Goal: Task Accomplishment & Management: Manage account settings

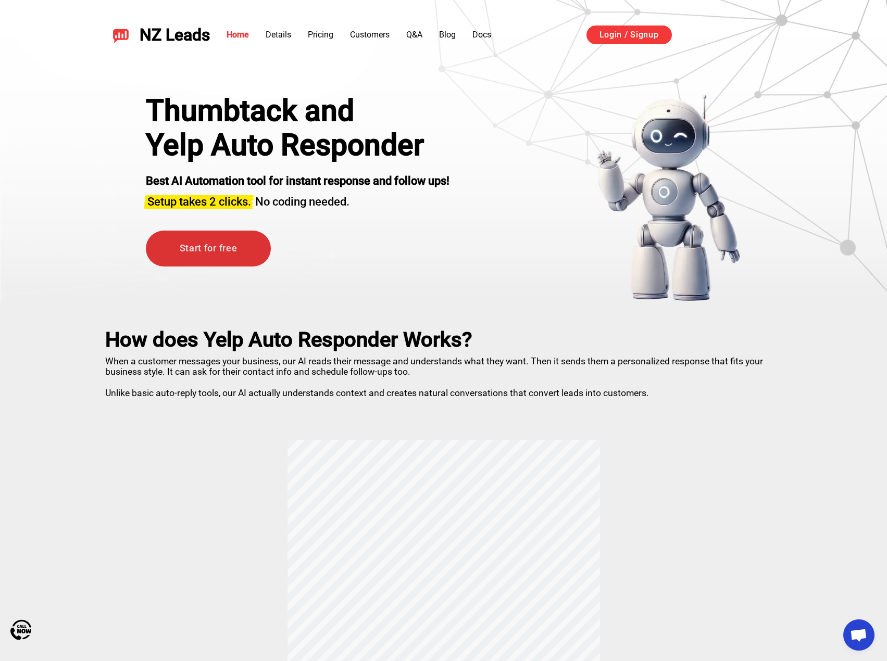
click at [215, 243] on link "Start for free" at bounding box center [208, 249] width 125 height 36
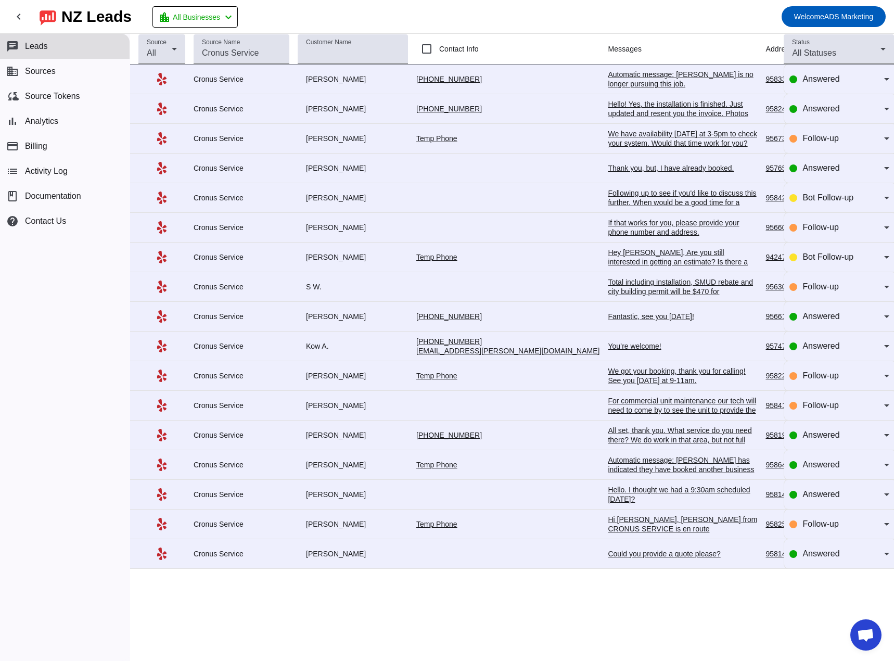
click at [48, 296] on div "chat Leads business Sources cloud_sync Source Tokens bar_chart Analytics paymen…" at bounding box center [65, 347] width 130 height 627
click at [57, 73] on button "business Sources" at bounding box center [65, 71] width 130 height 25
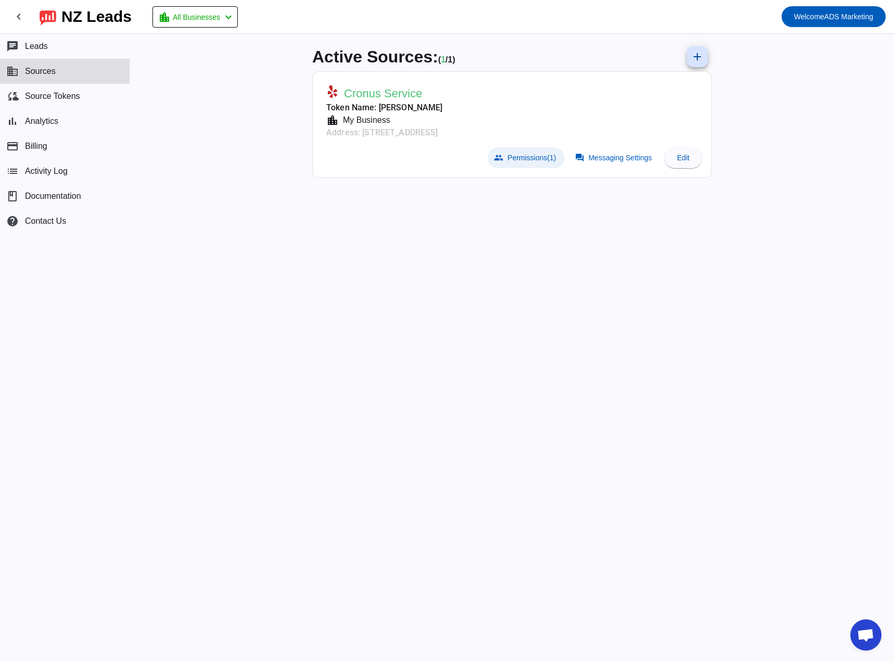
click at [524, 155] on span "Permissions (1)" at bounding box center [532, 158] width 48 height 8
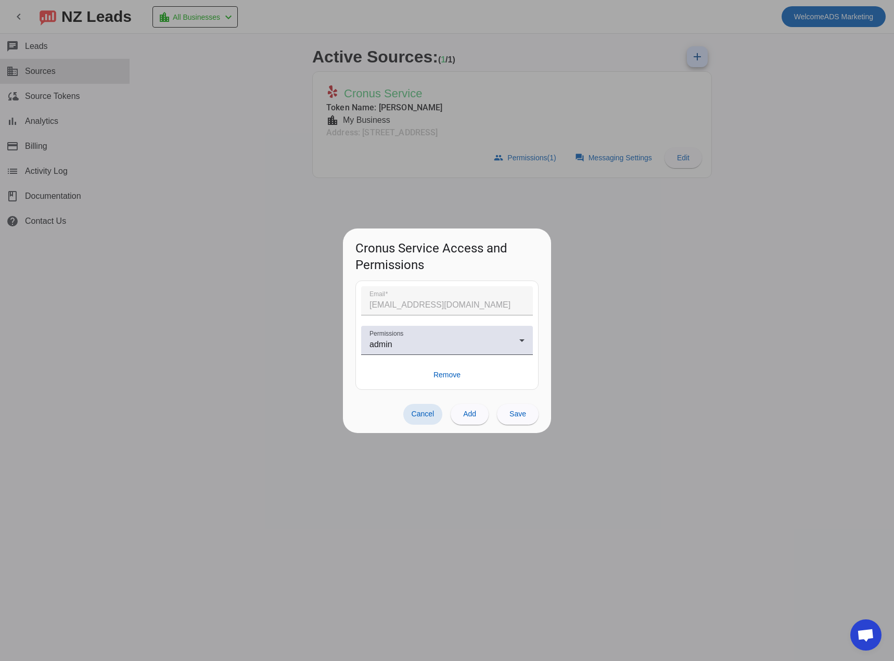
click at [611, 153] on div at bounding box center [447, 330] width 894 height 661
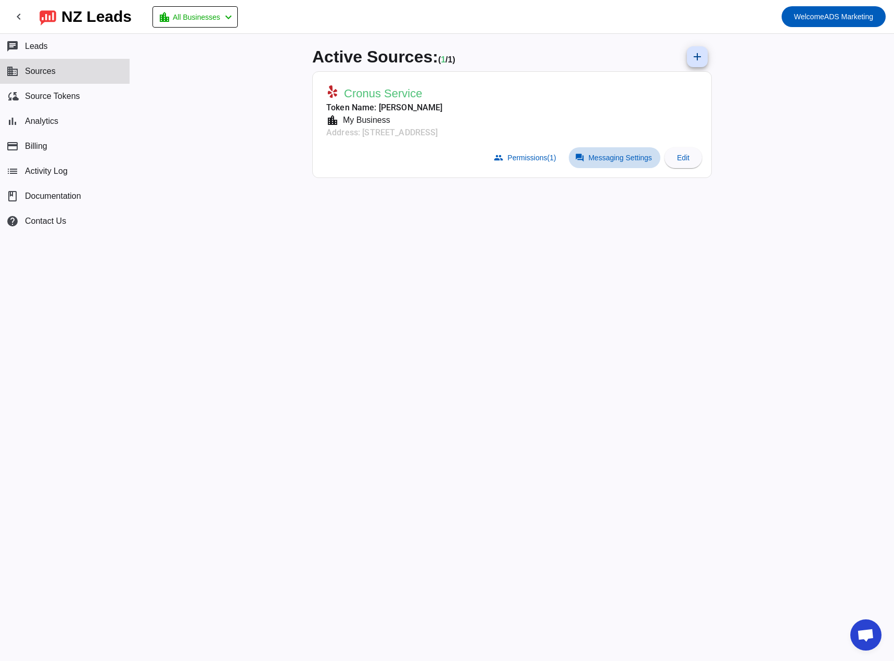
click at [611, 160] on span "Messaging Settings" at bounding box center [621, 158] width 64 height 8
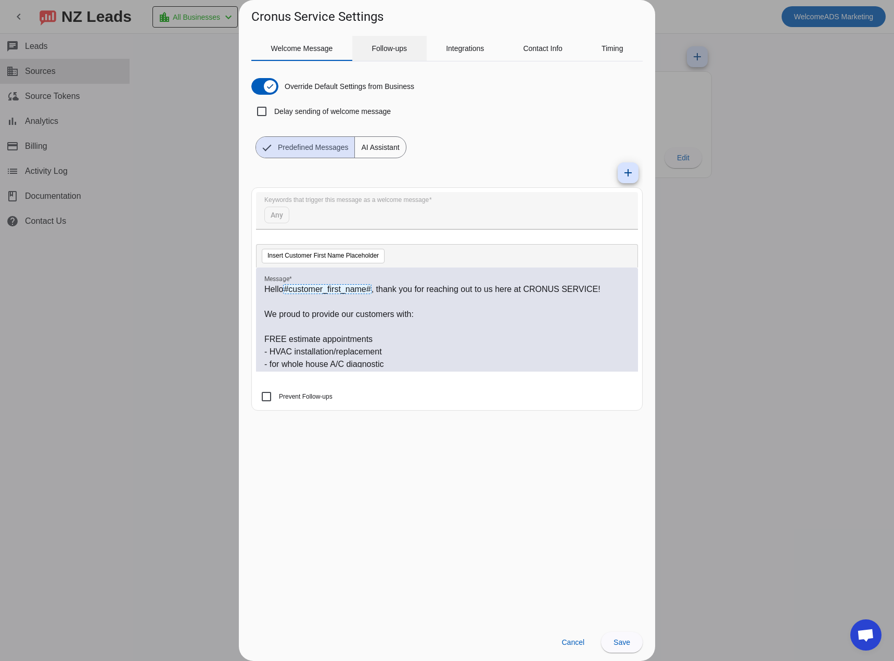
click at [406, 48] on span "Follow-ups" at bounding box center [389, 48] width 35 height 7
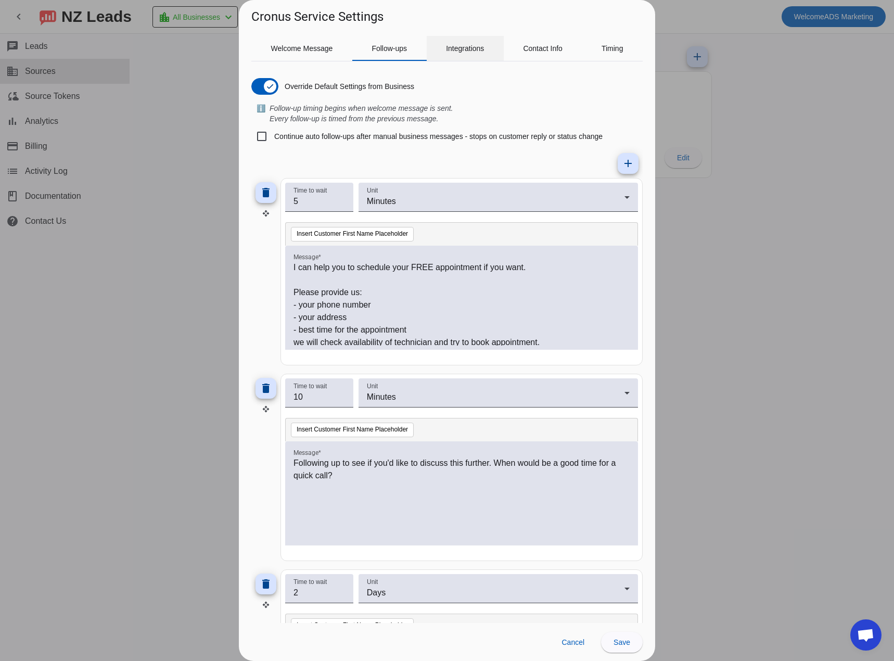
click at [467, 45] on span "Integrations" at bounding box center [465, 48] width 38 height 7
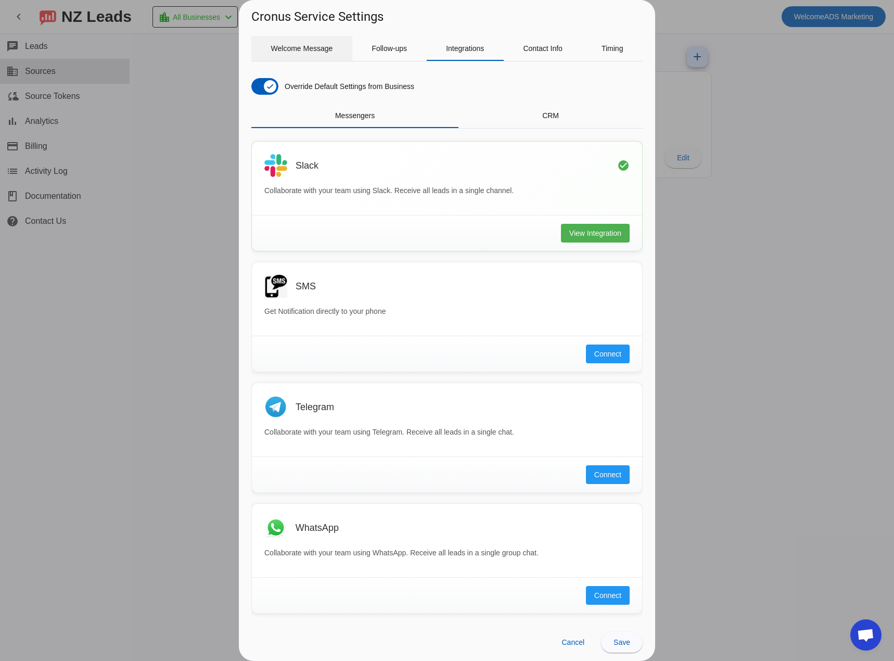
click at [300, 50] on span "Welcome Message" at bounding box center [302, 48] width 62 height 7
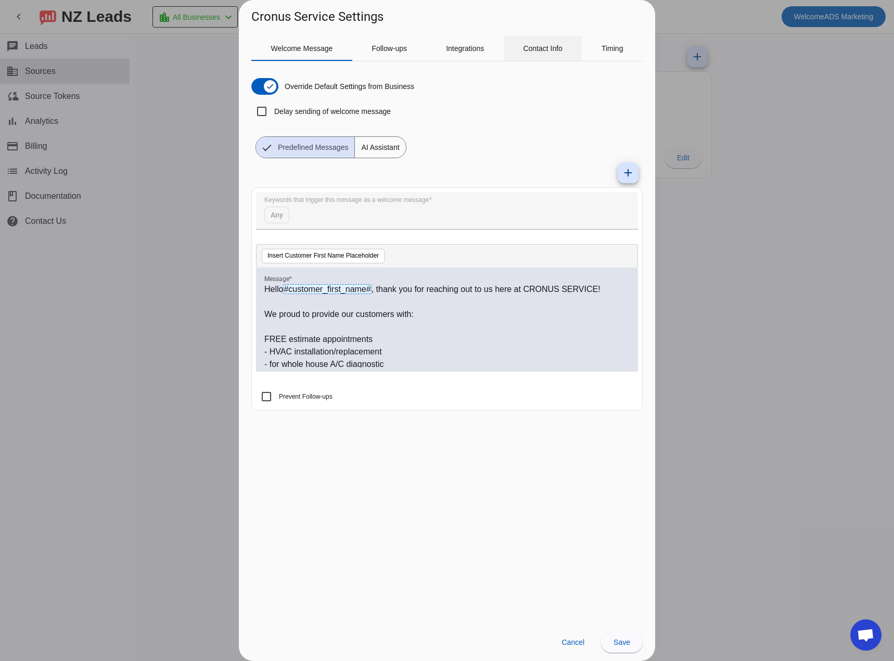
click at [547, 49] on span "Contact Info" at bounding box center [543, 48] width 40 height 7
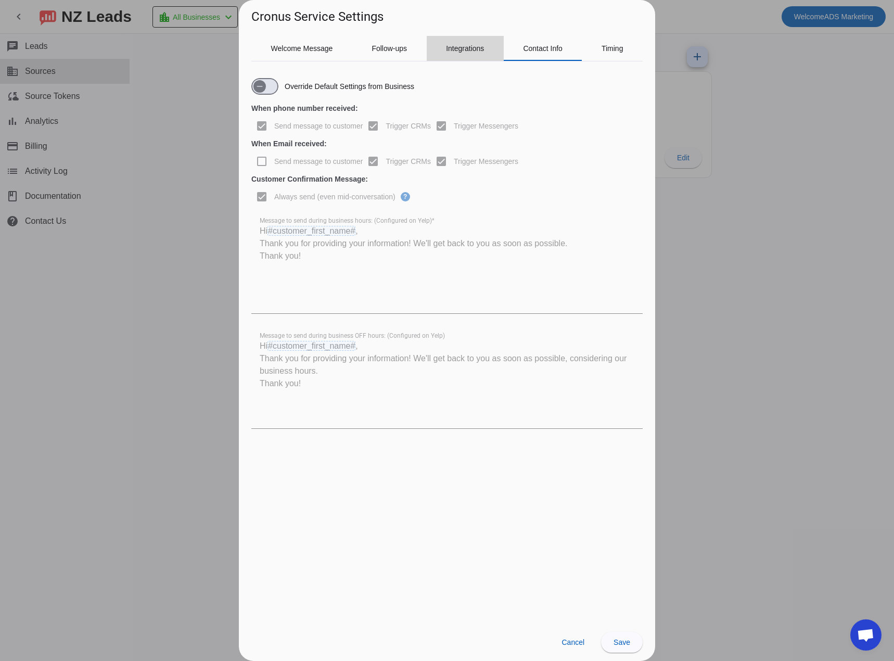
click at [476, 51] on span "Integrations" at bounding box center [465, 48] width 38 height 7
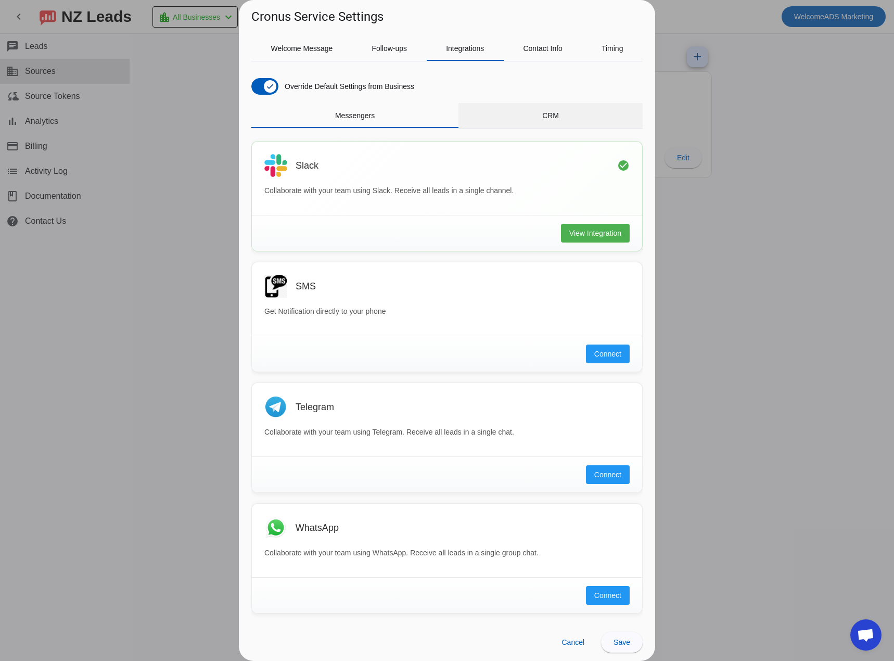
click at [552, 112] on span "CRM" at bounding box center [551, 115] width 17 height 7
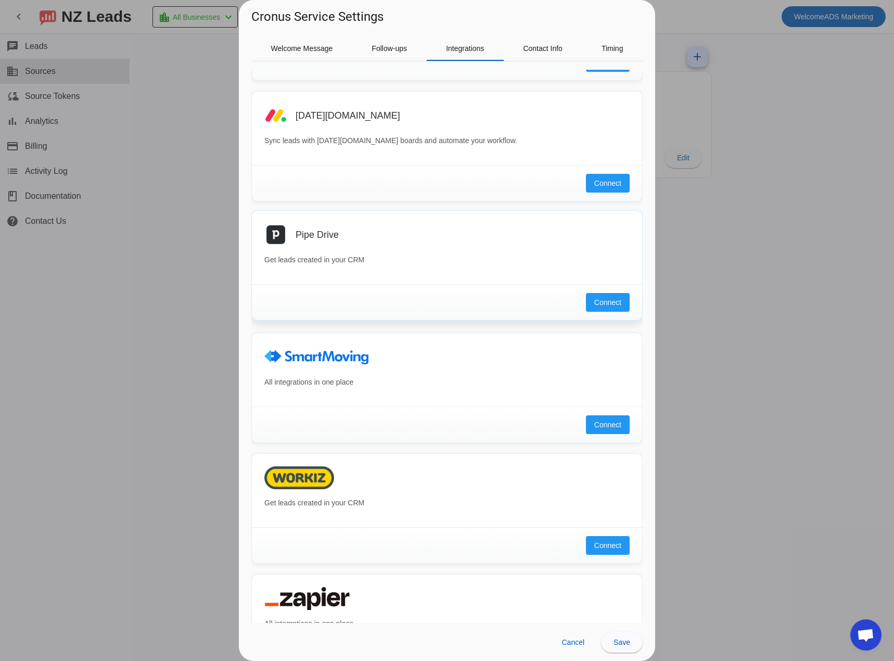
scroll to position [478, 0]
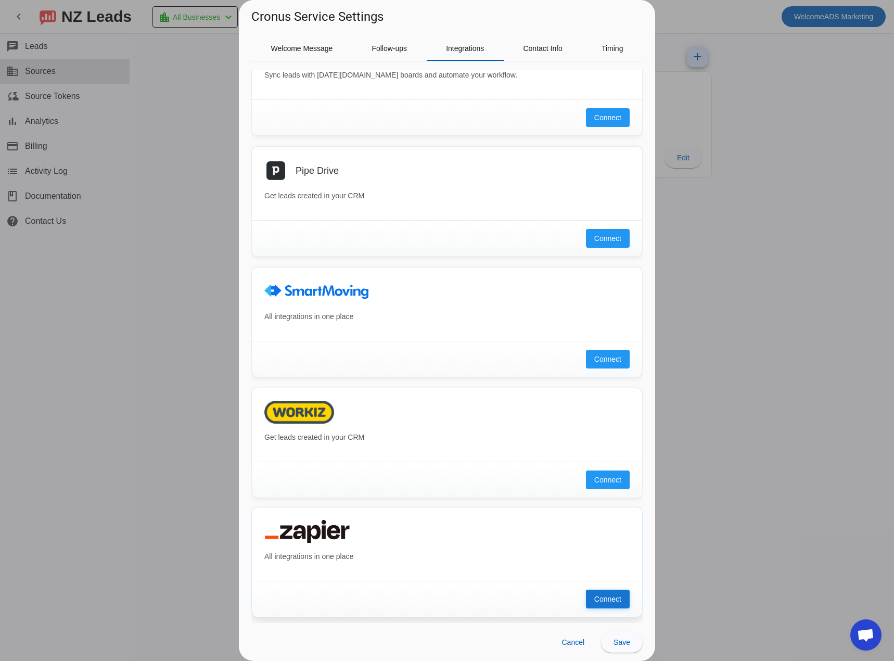
click at [602, 604] on button "Connect" at bounding box center [608, 599] width 44 height 19
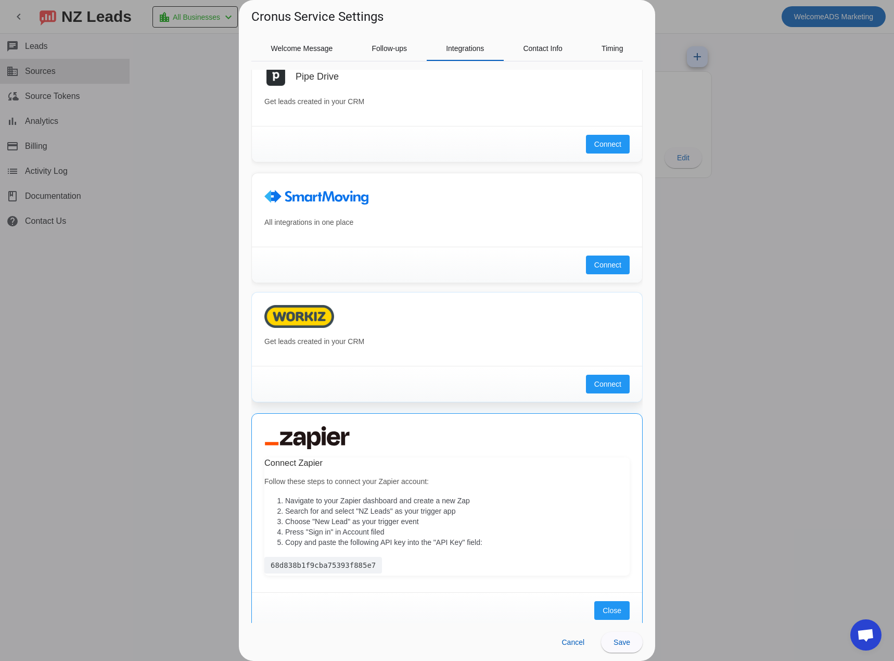
scroll to position [583, 0]
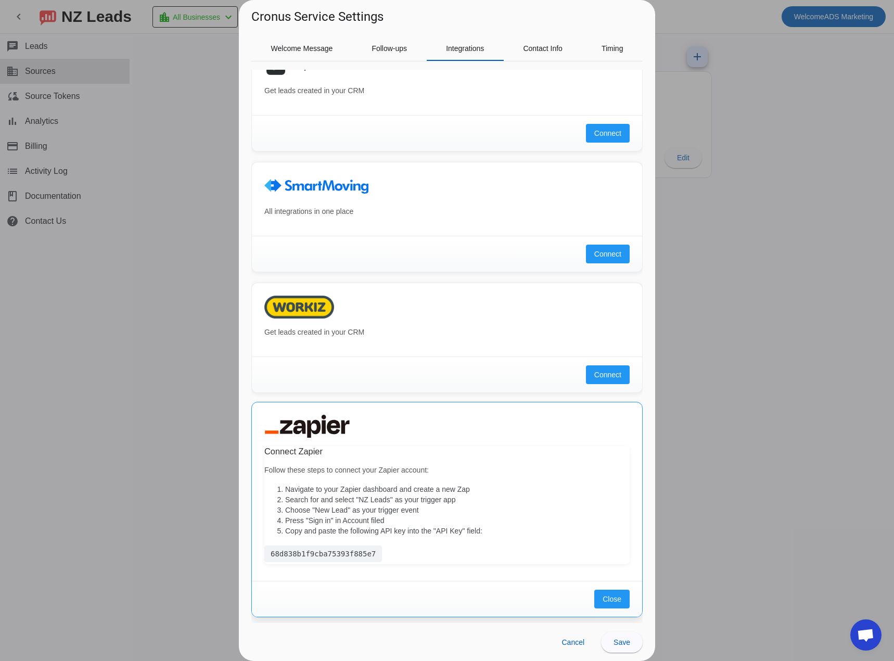
click at [325, 556] on div "68d838b1f9cba75393f885e7" at bounding box center [323, 554] width 118 height 17
copy div "68d838b1f9cba75393f885e7"
click at [314, 527] on li "Copy and paste the following API key into the "API Key" field:" at bounding box center [457, 531] width 345 height 10
click at [603, 597] on span "Close" at bounding box center [612, 599] width 19 height 10
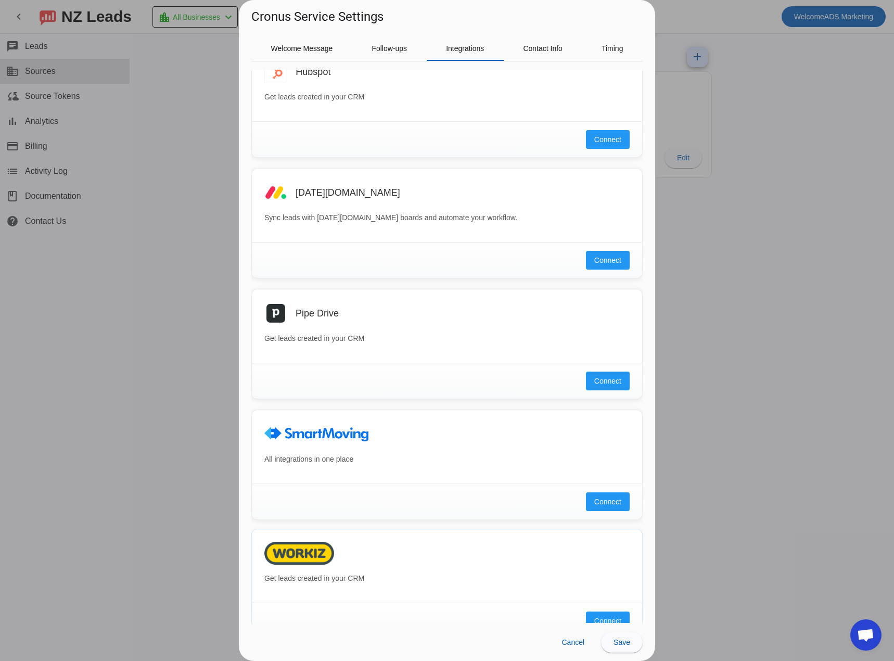
scroll to position [478, 0]
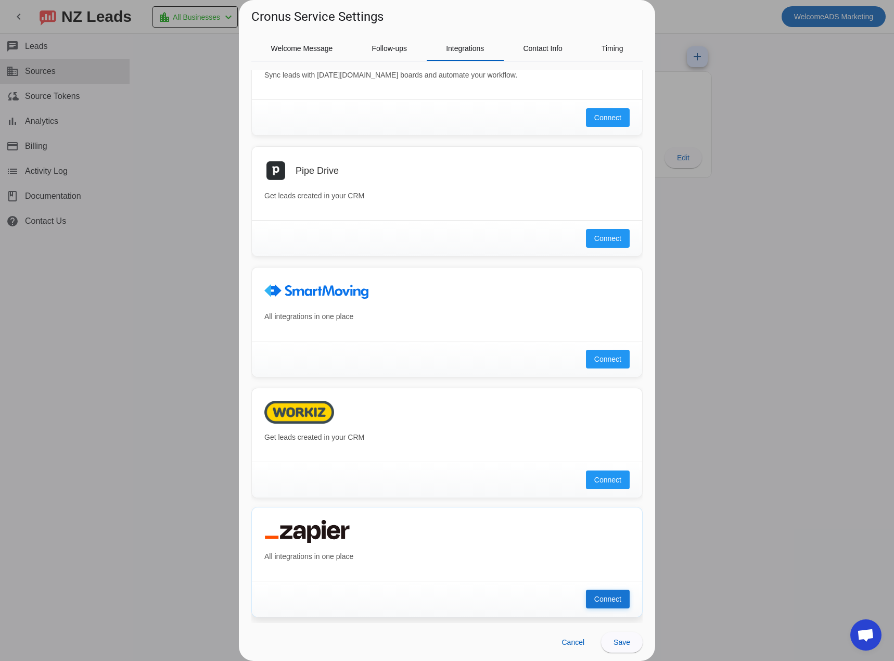
click at [601, 595] on span "Connect" at bounding box center [608, 599] width 27 height 10
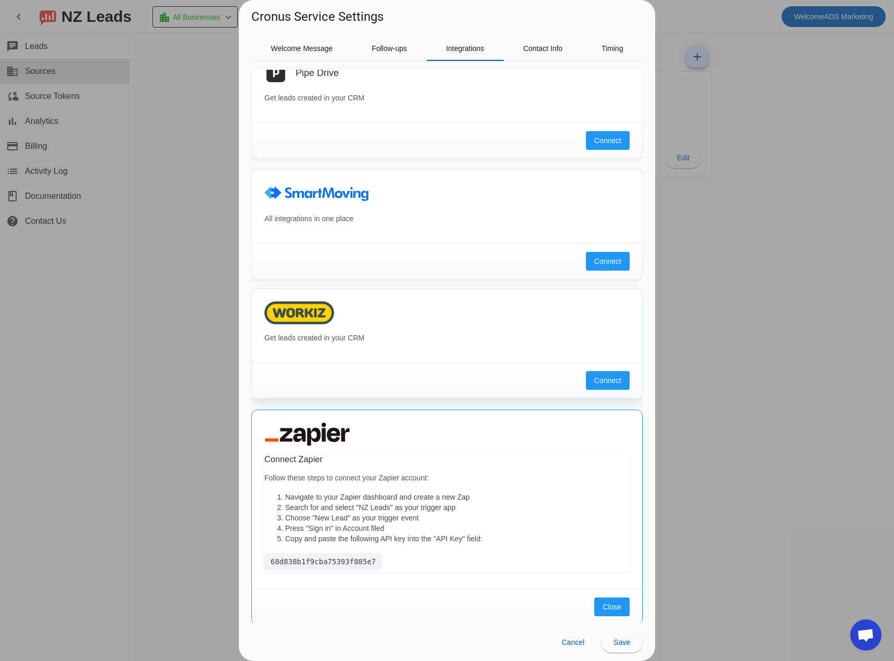
scroll to position [583, 0]
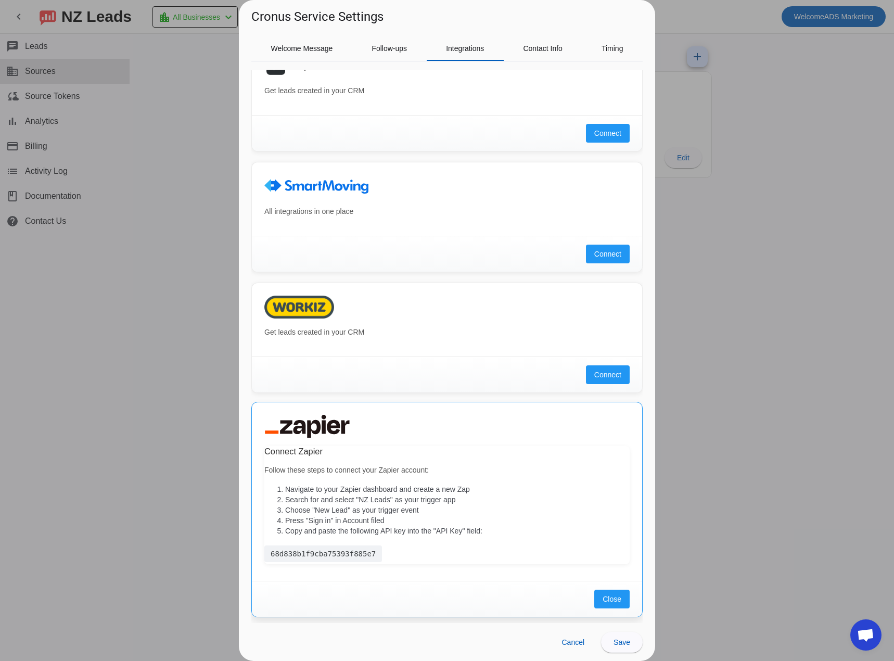
click at [444, 535] on li "Copy and paste the following API key into the "API Key" field:" at bounding box center [457, 531] width 345 height 10
click at [600, 376] on span "Connect" at bounding box center [608, 373] width 27 height 10
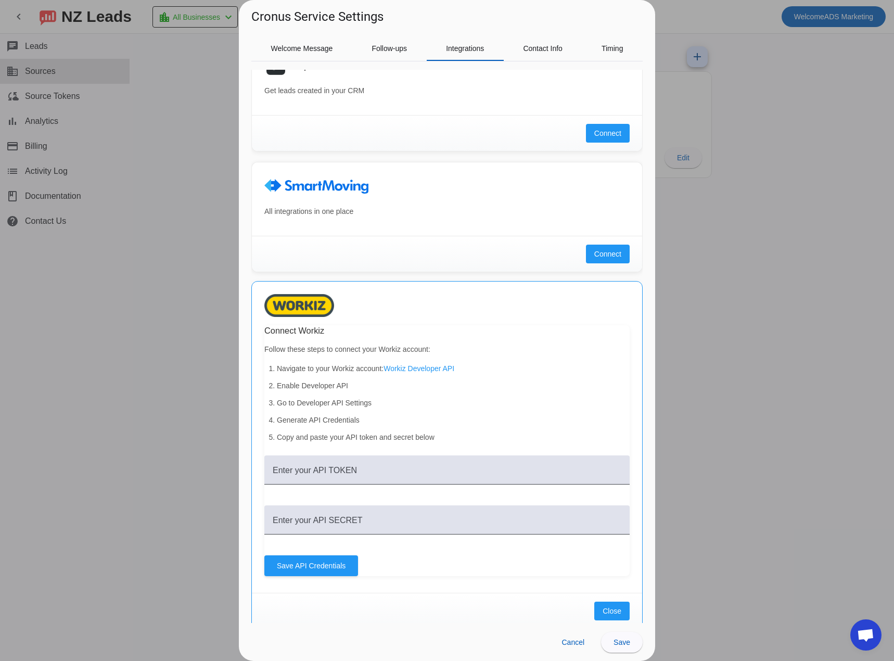
click at [330, 420] on li "Generate API Credentials" at bounding box center [453, 420] width 353 height 11
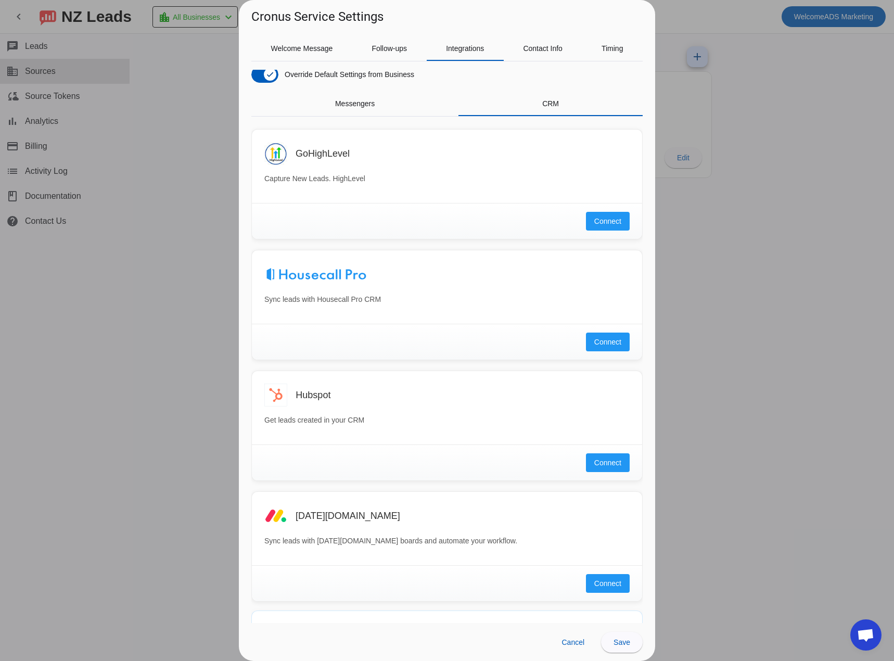
scroll to position [0, 0]
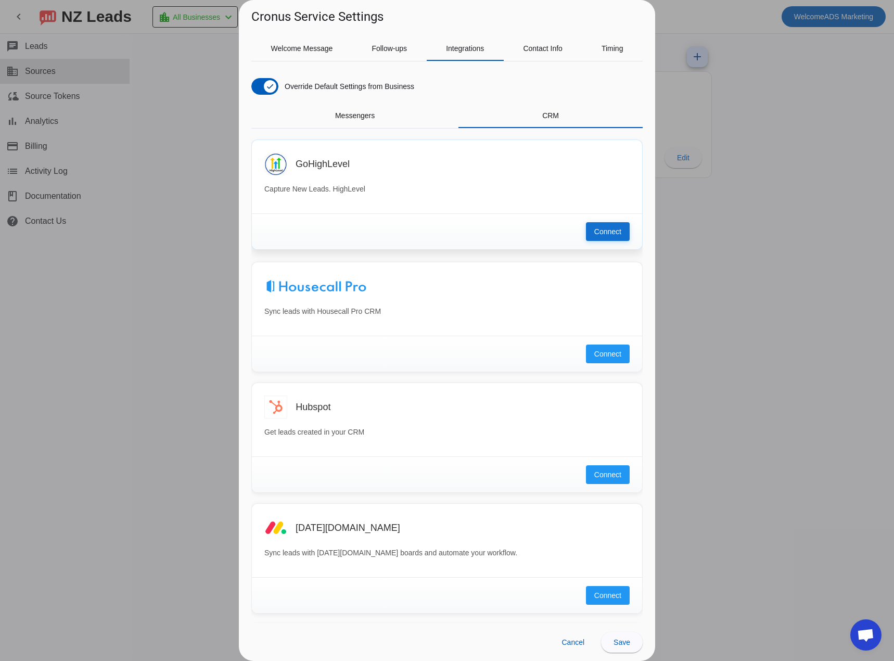
click at [595, 234] on span "Connect" at bounding box center [608, 231] width 27 height 10
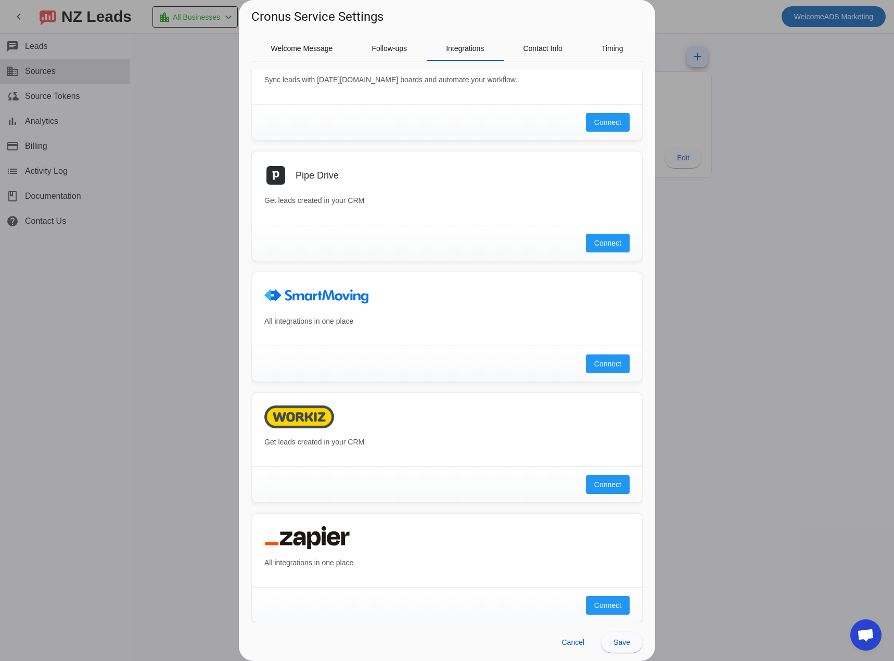
scroll to position [543, 0]
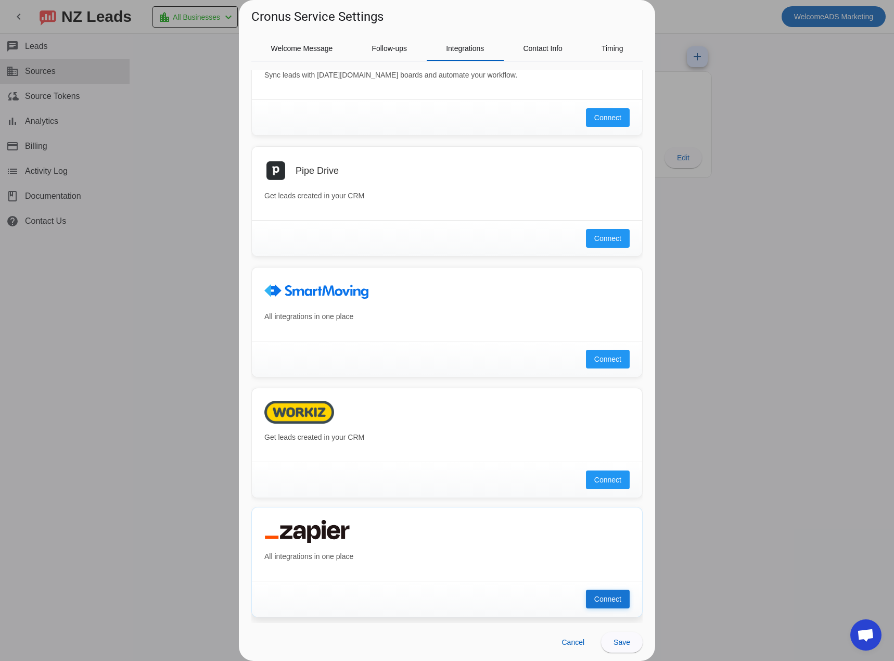
click at [613, 596] on span "Connect" at bounding box center [608, 599] width 27 height 10
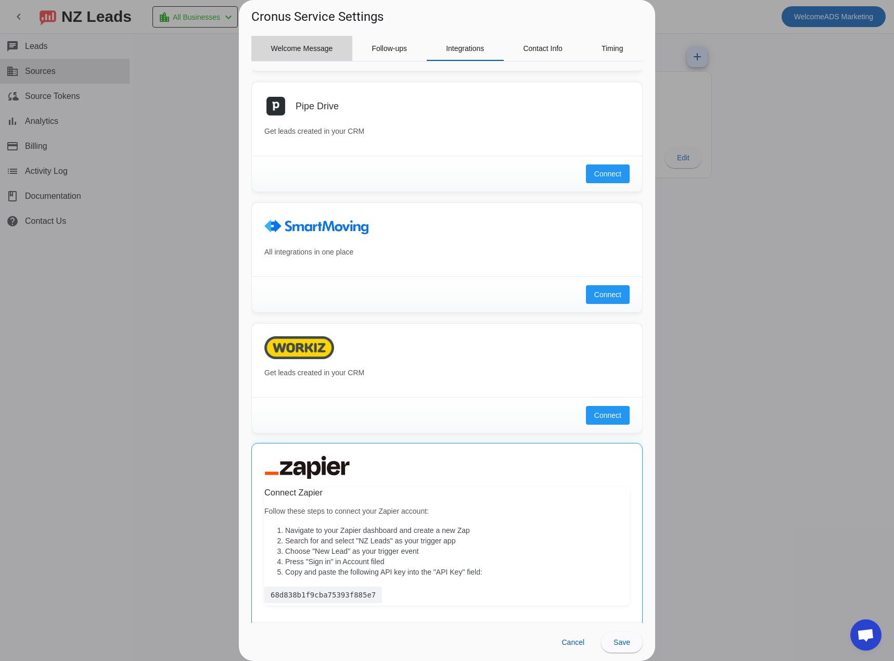
click at [332, 45] on span "Welcome Message" at bounding box center [302, 48] width 62 height 7
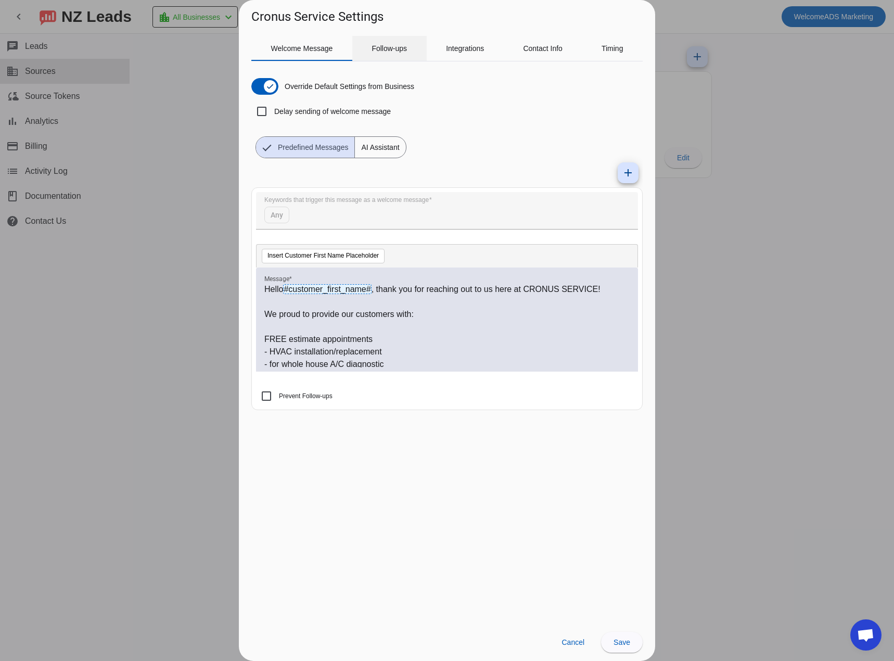
scroll to position [0, 0]
click at [394, 53] on span "Follow-ups" at bounding box center [389, 48] width 35 height 25
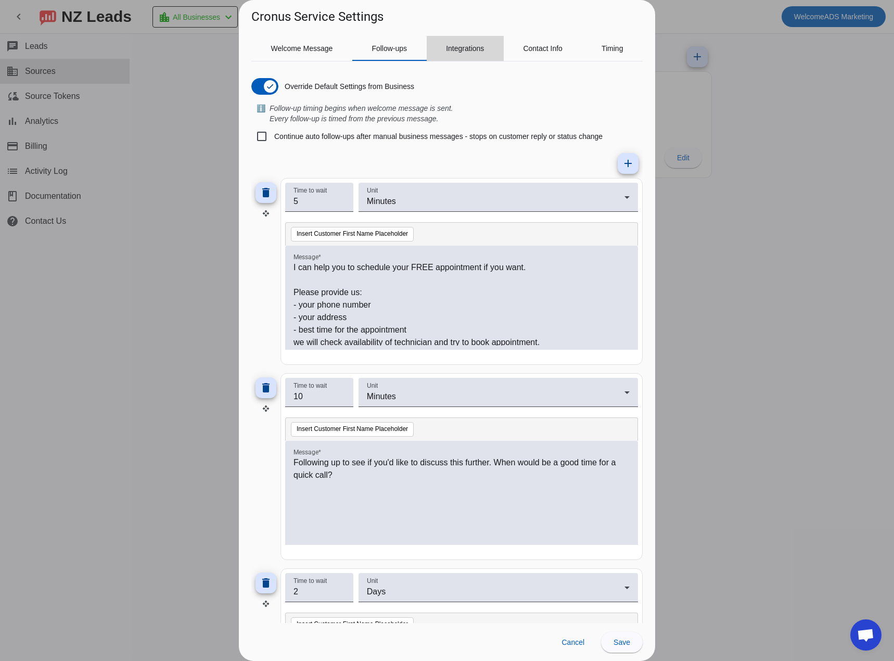
click at [457, 51] on span "Integrations" at bounding box center [465, 48] width 38 height 7
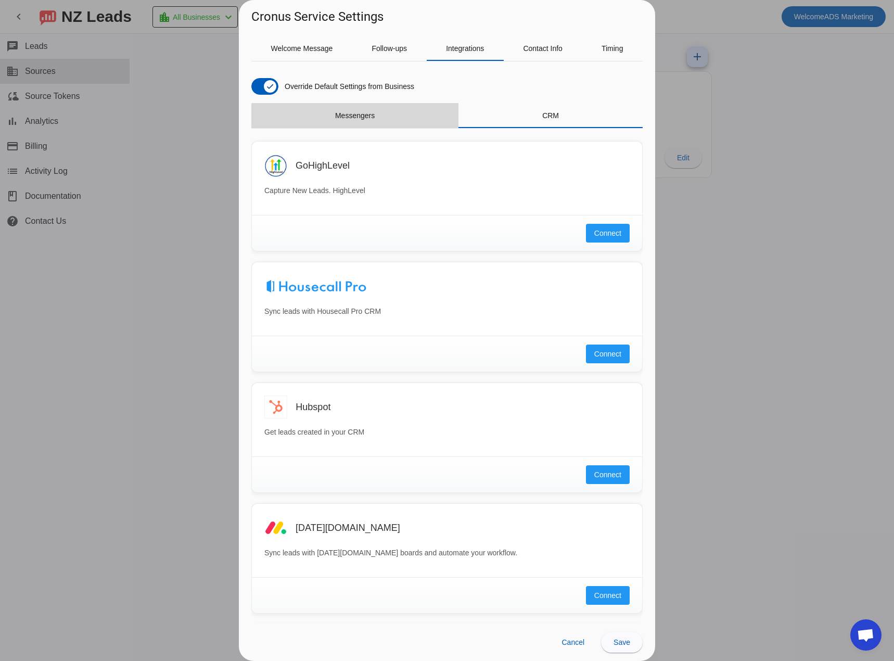
click at [364, 116] on span "Messengers" at bounding box center [355, 115] width 40 height 7
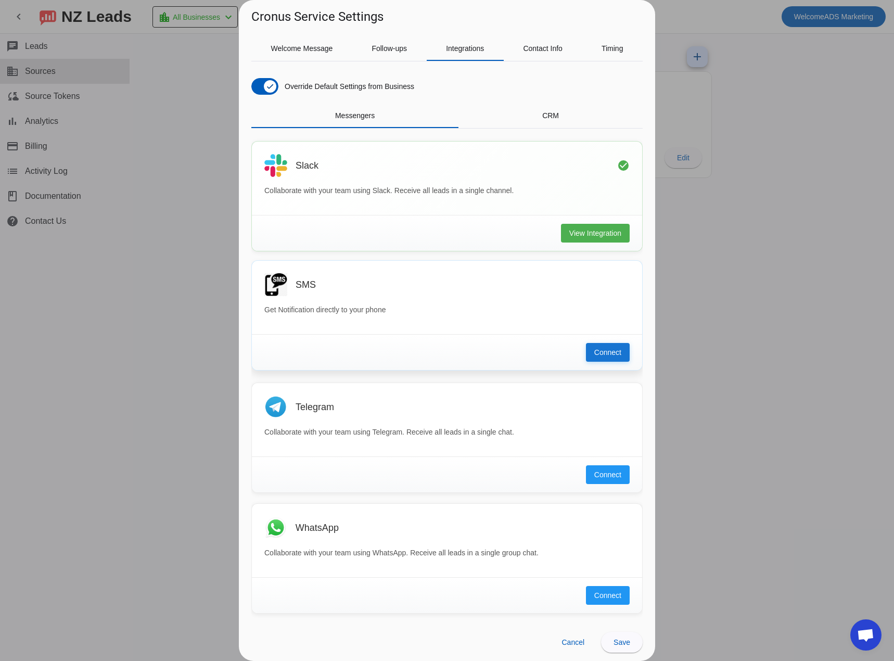
click at [607, 348] on span "Connect" at bounding box center [608, 352] width 27 height 10
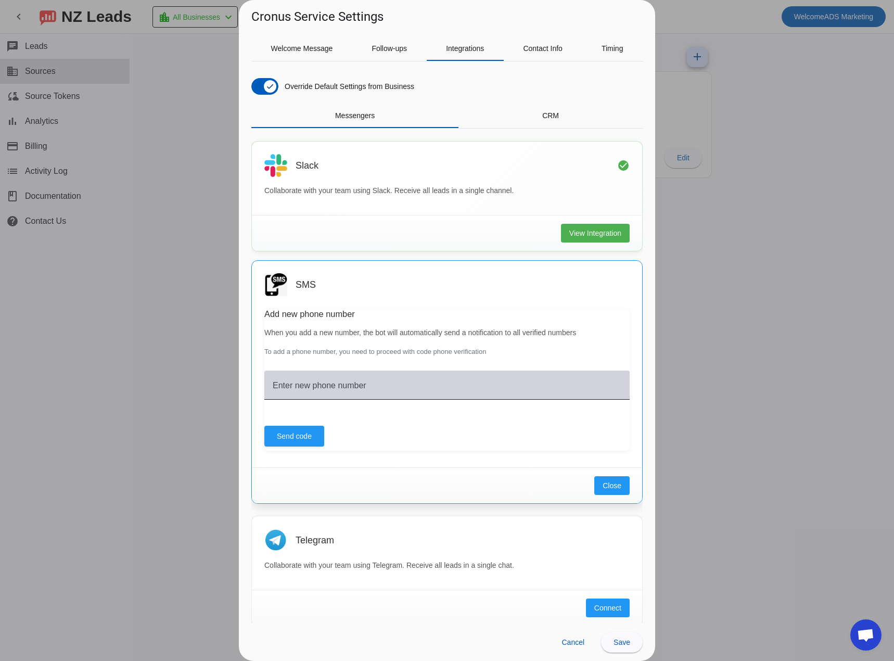
click at [455, 377] on div "Enter new phone number" at bounding box center [447, 385] width 349 height 29
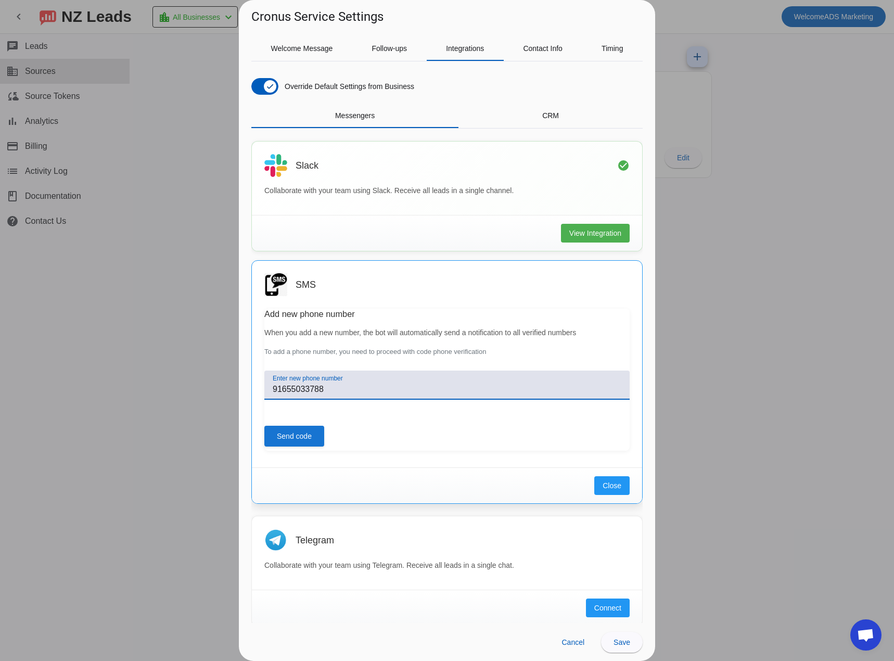
click at [308, 443] on span at bounding box center [294, 436] width 60 height 25
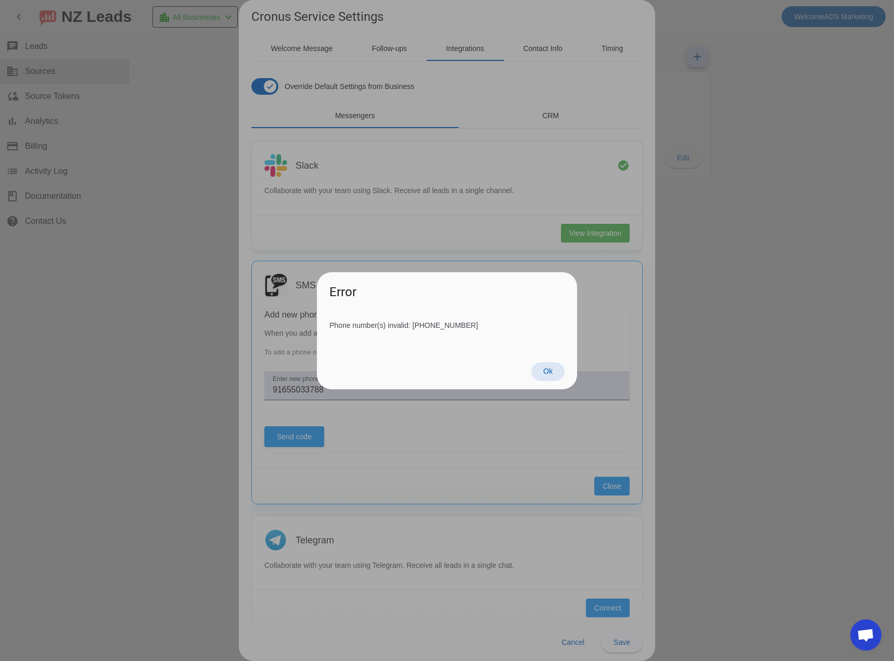
click at [542, 367] on span at bounding box center [548, 371] width 33 height 19
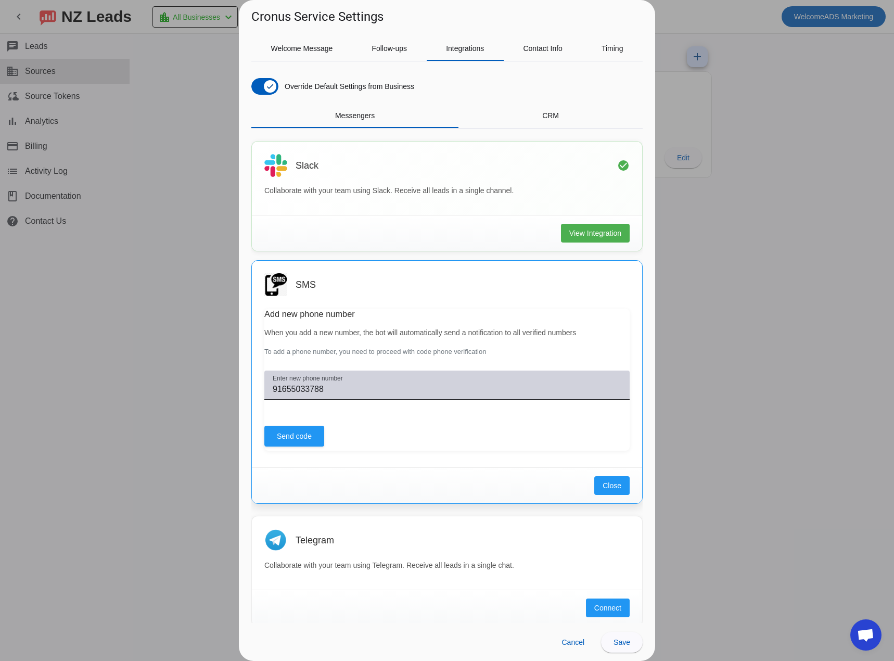
click at [404, 387] on input "91655033788" at bounding box center [447, 389] width 349 height 12
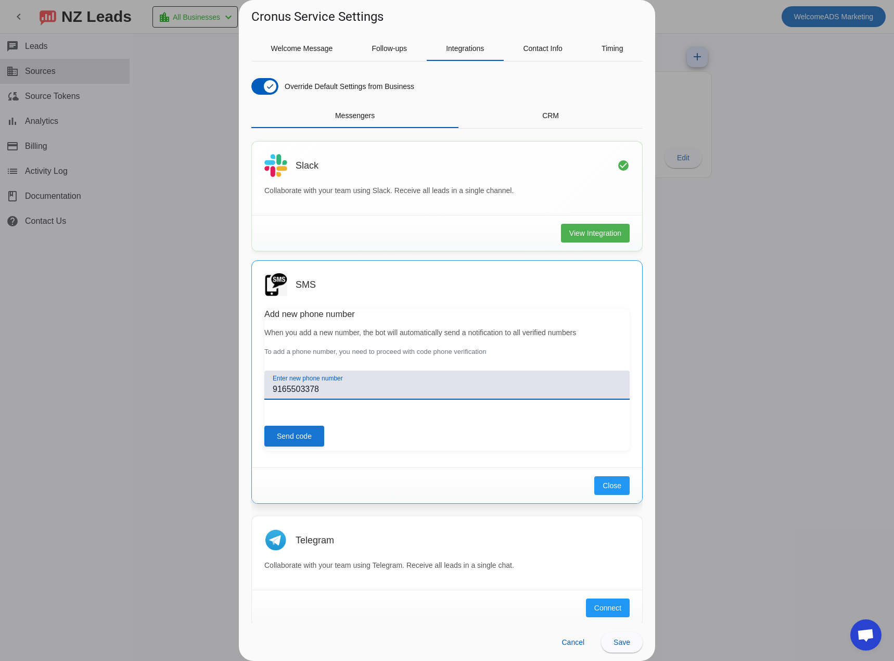
type input "9165503378"
click at [300, 436] on span "Send code" at bounding box center [294, 436] width 35 height 10
click at [180, 71] on div at bounding box center [447, 330] width 894 height 661
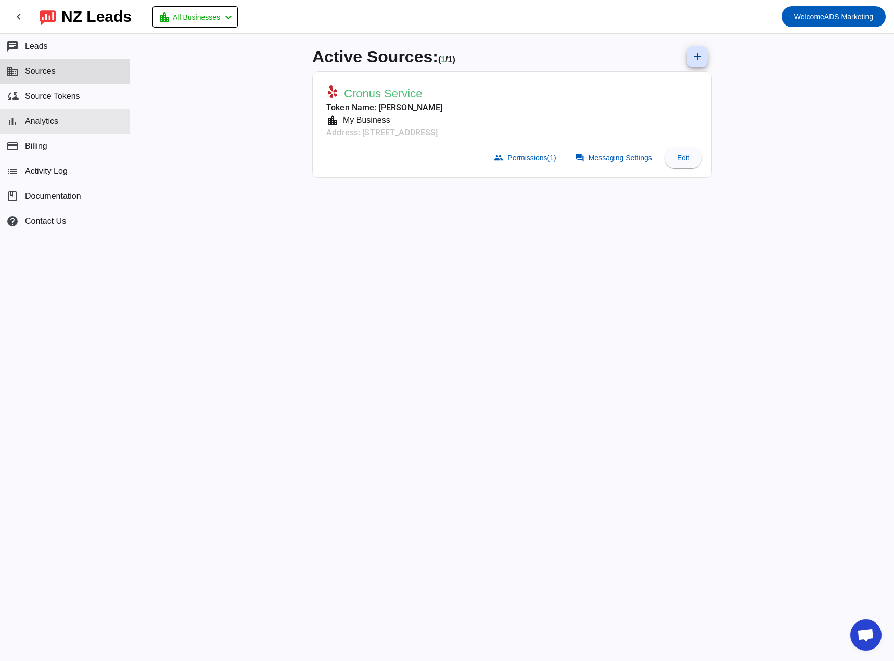
click at [51, 117] on span "Analytics" at bounding box center [41, 121] width 33 height 9
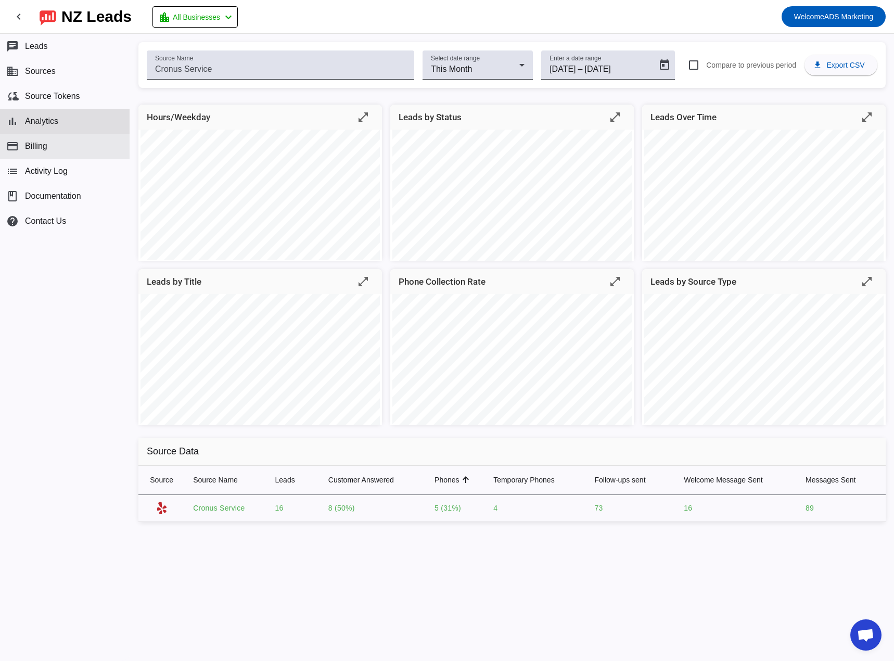
click at [84, 144] on button "payment Billing" at bounding box center [65, 146] width 130 height 25
